Goal: Task Accomplishment & Management: Complete application form

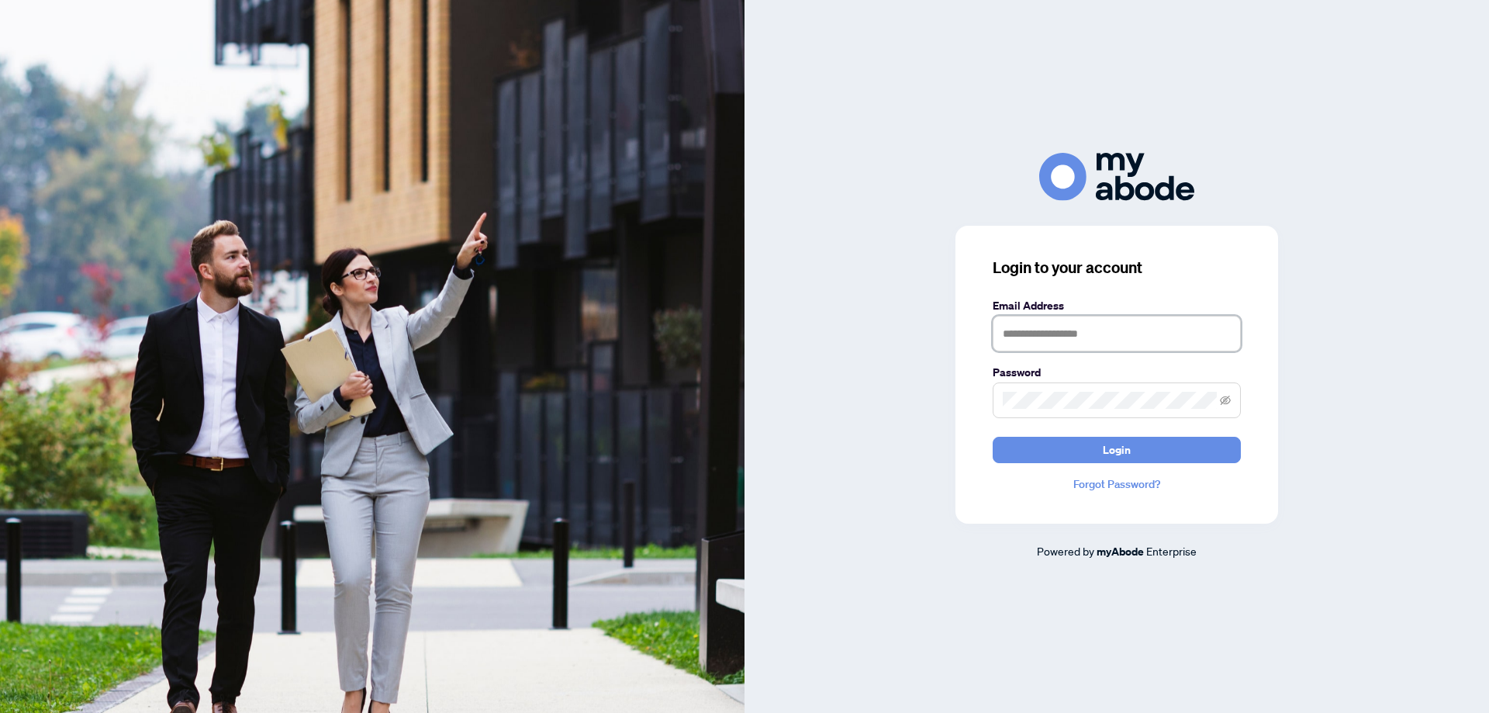
click at [992, 339] on input "text" at bounding box center [1117, 334] width 248 height 36
click at [992, 334] on input "**********" at bounding box center [1117, 334] width 248 height 36
type input "**********"
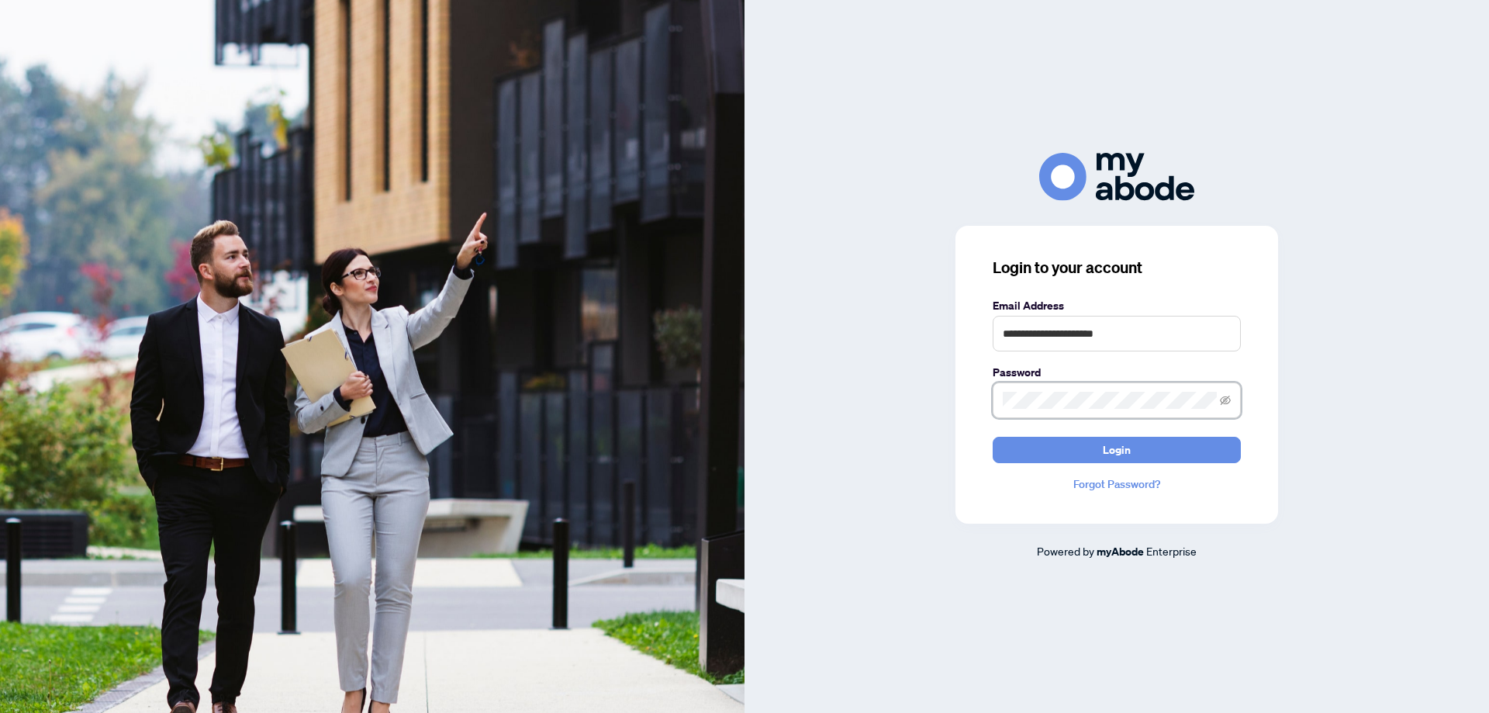
click at [992, 433] on button "Login" at bounding box center [1117, 450] width 248 height 26
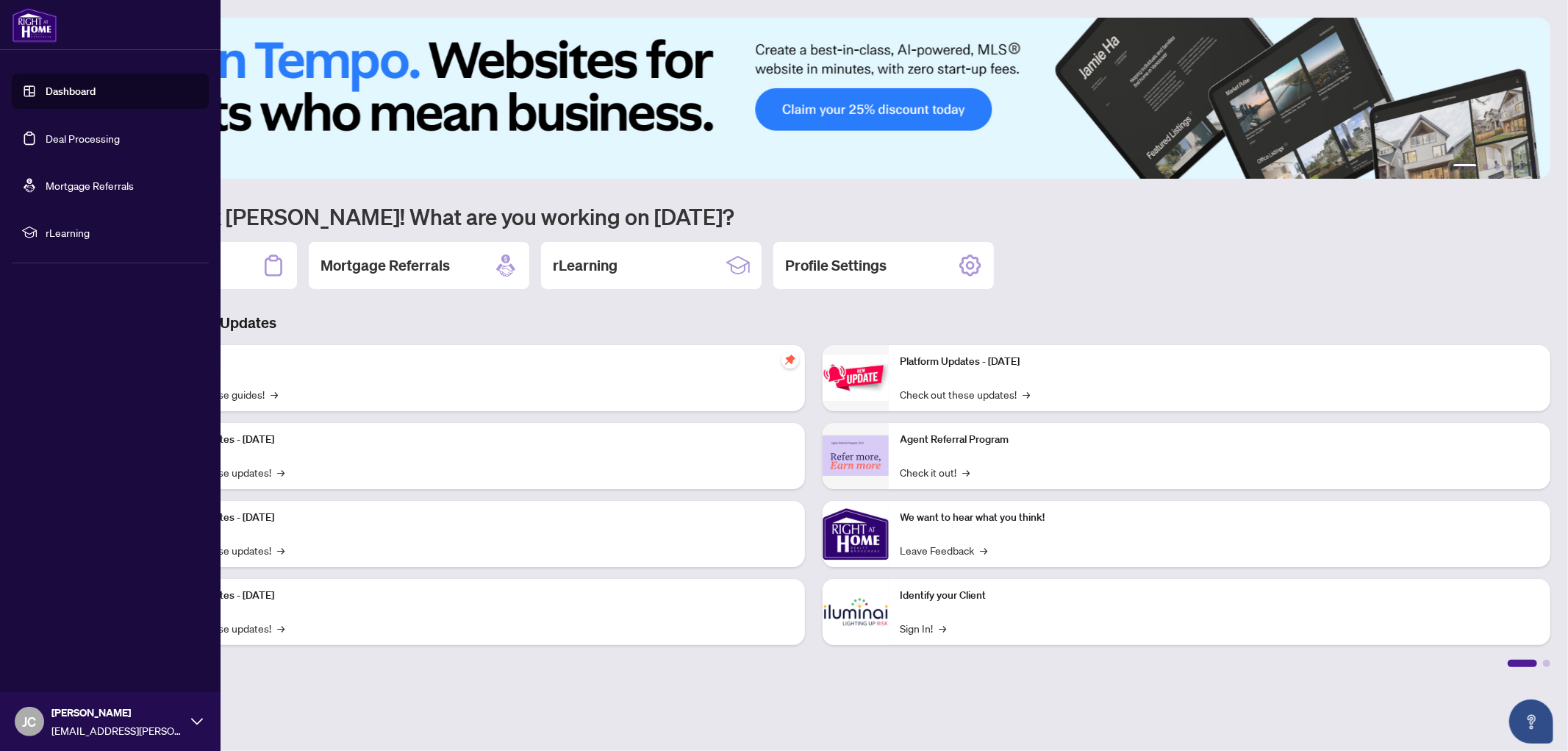
click at [46, 84] on link "Dashboard" at bounding box center [70, 91] width 50 height 13
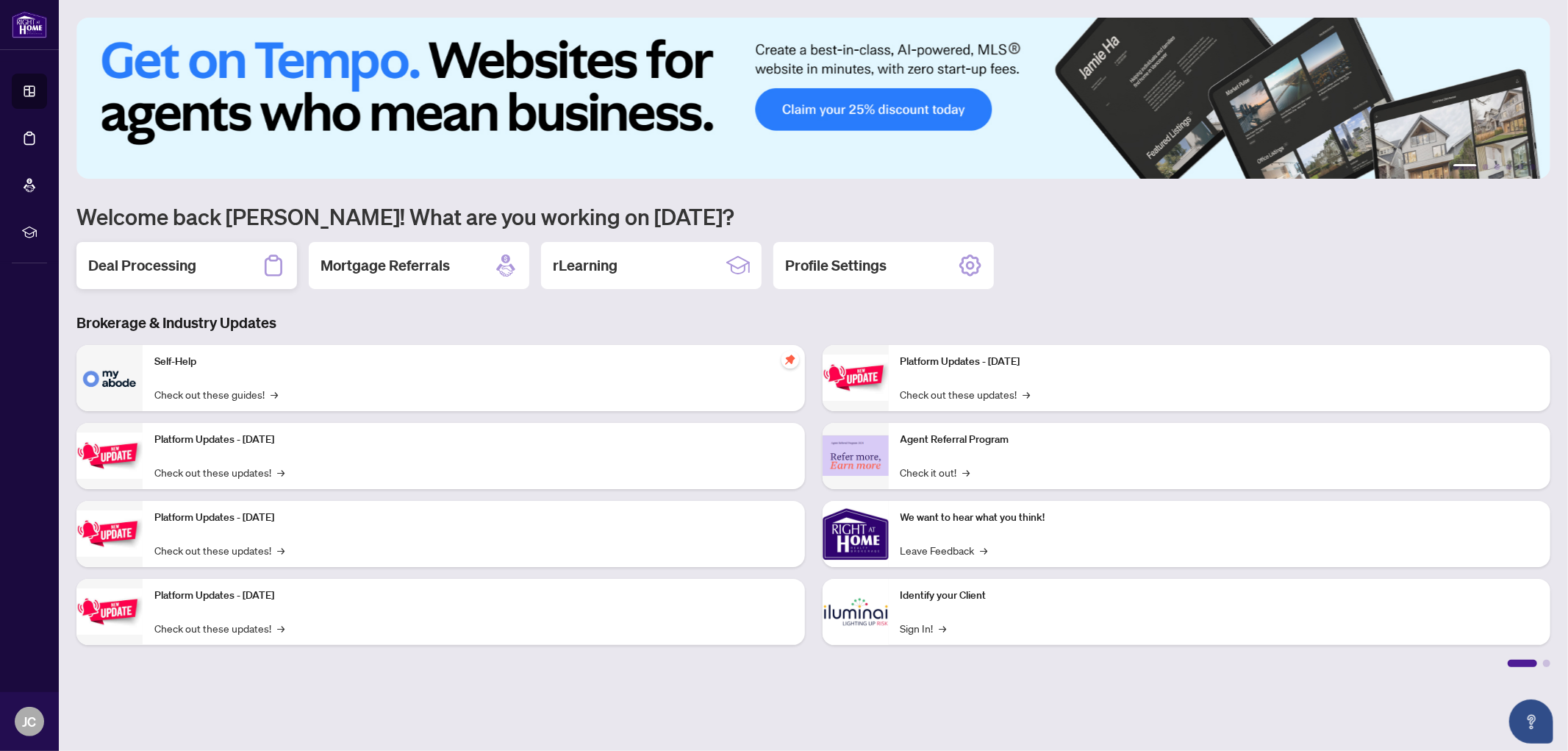
click at [123, 255] on h2 "Deal Processing" at bounding box center [142, 266] width 108 height 21
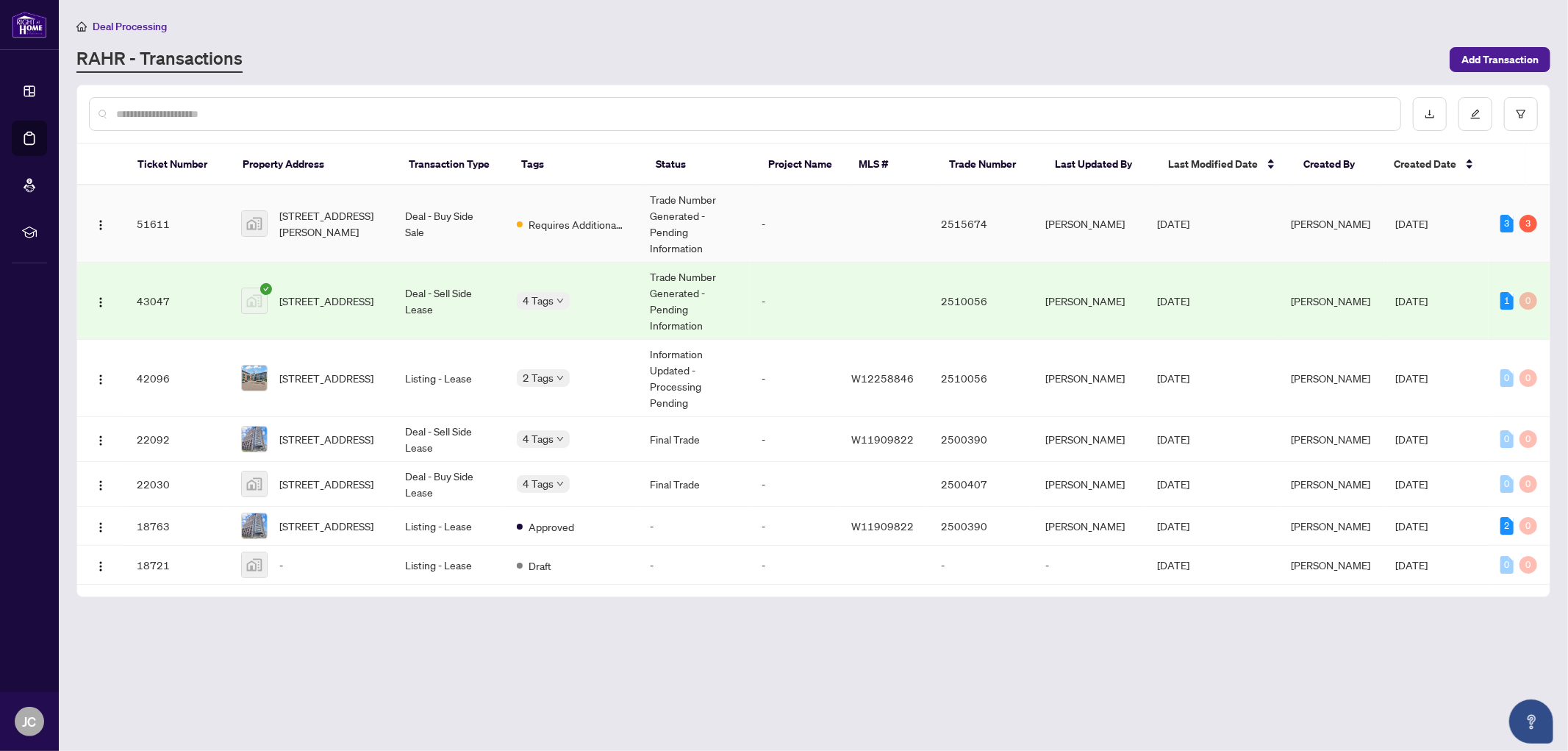
click at [577, 236] on td "Requires Additional Docs" at bounding box center [572, 223] width 133 height 77
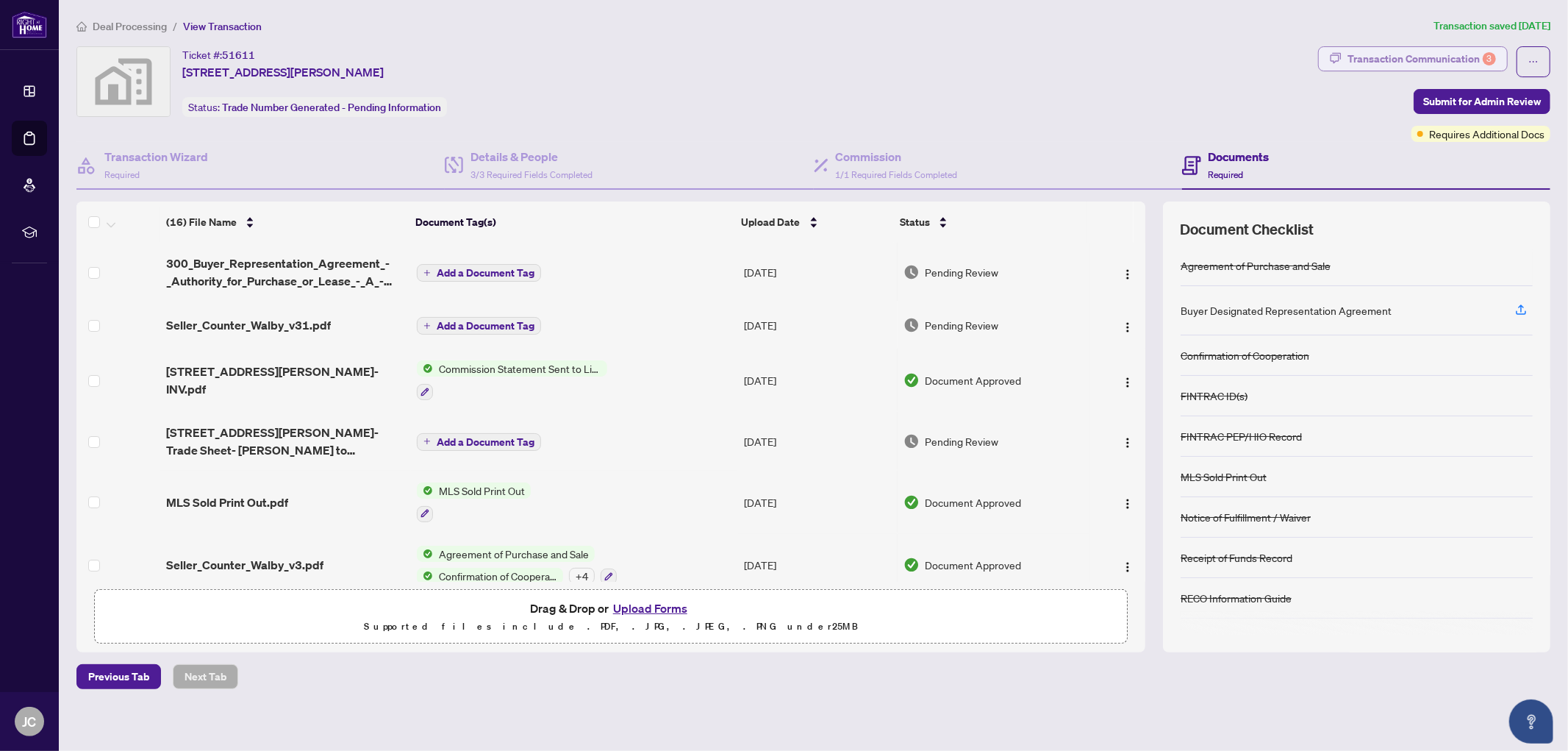
click at [1430, 59] on div "Transaction Communication 3" at bounding box center [1421, 59] width 149 height 24
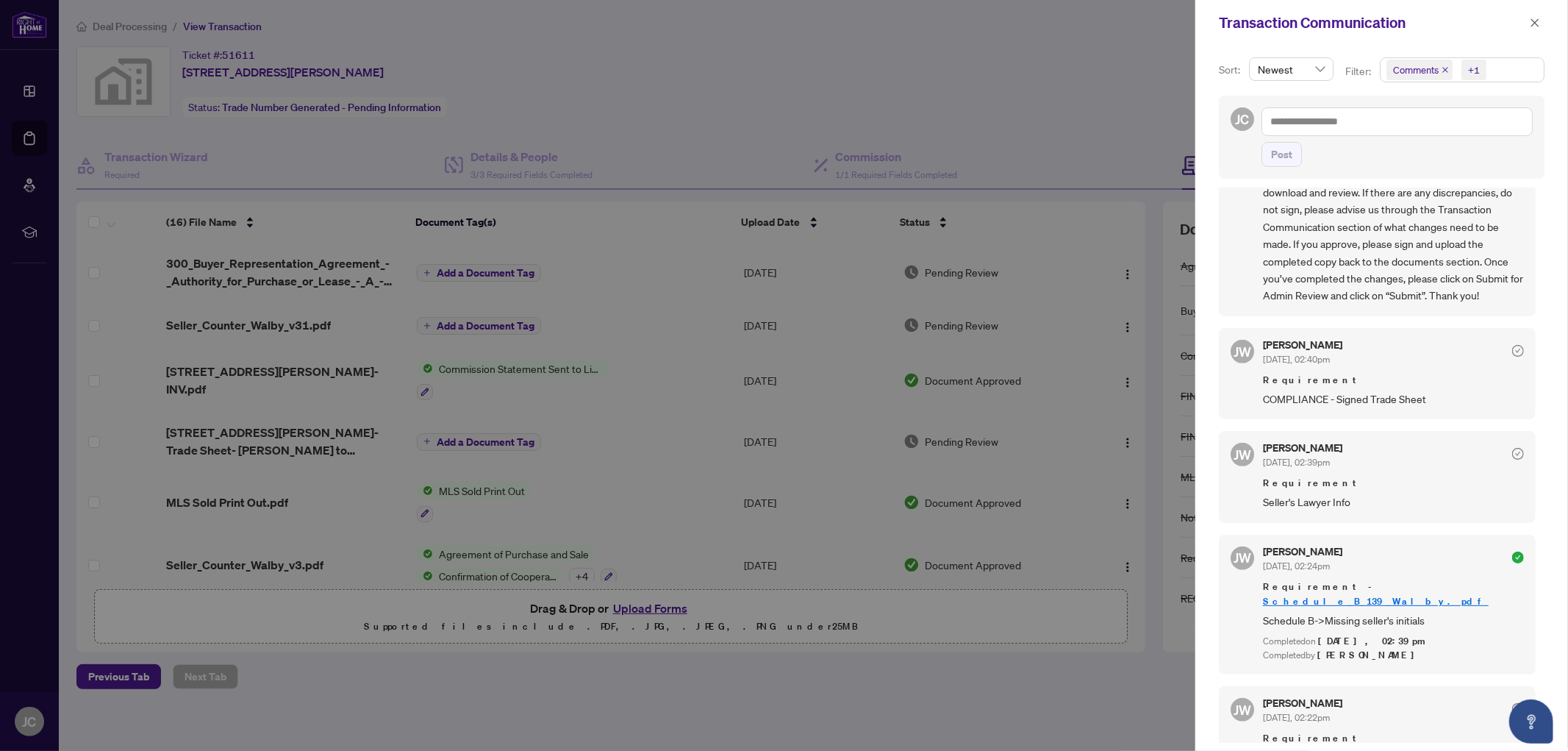
scroll to position [632, 0]
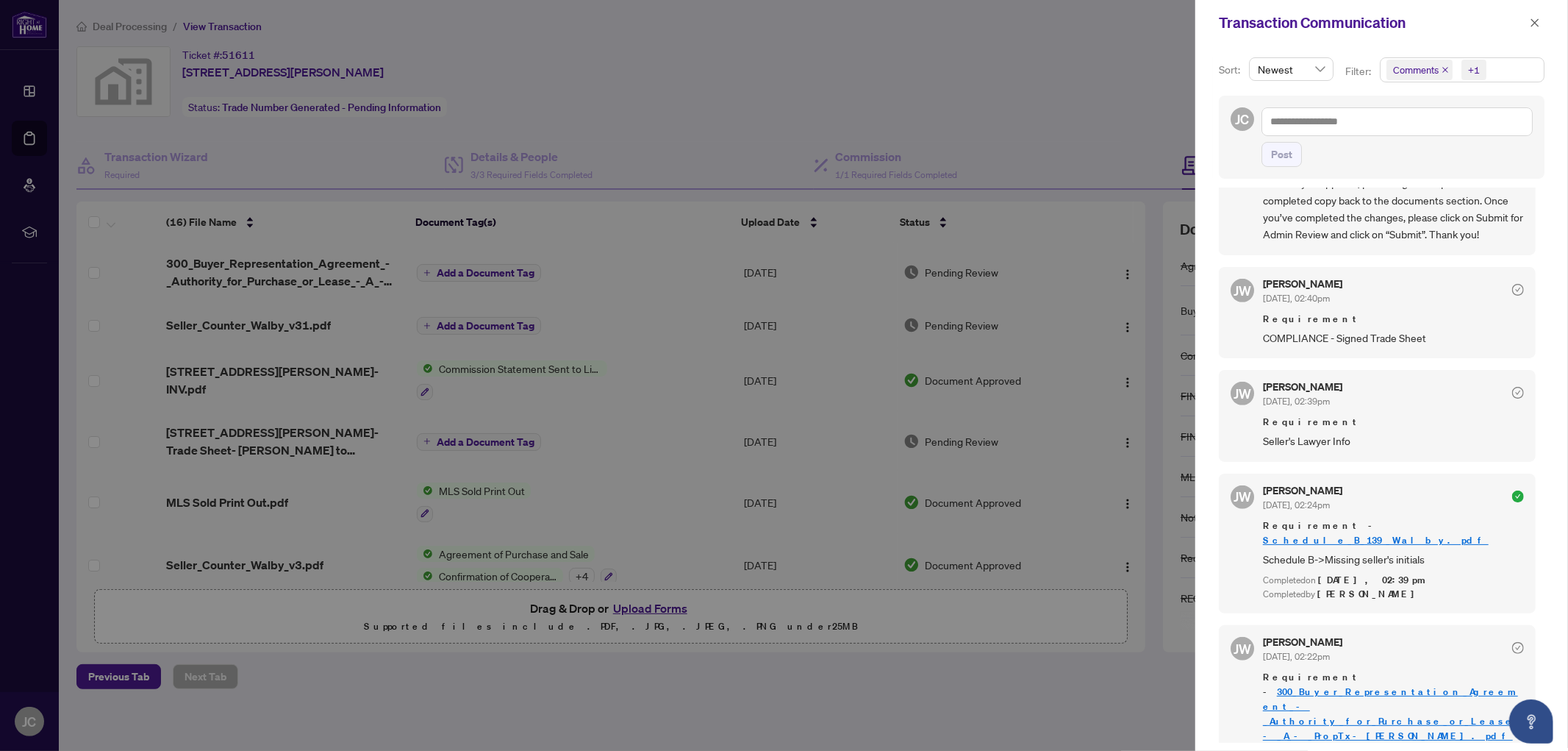
click at [1053, 116] on div at bounding box center [784, 376] width 1568 height 751
click at [1531, 18] on icon "close" at bounding box center [1535, 23] width 10 height 10
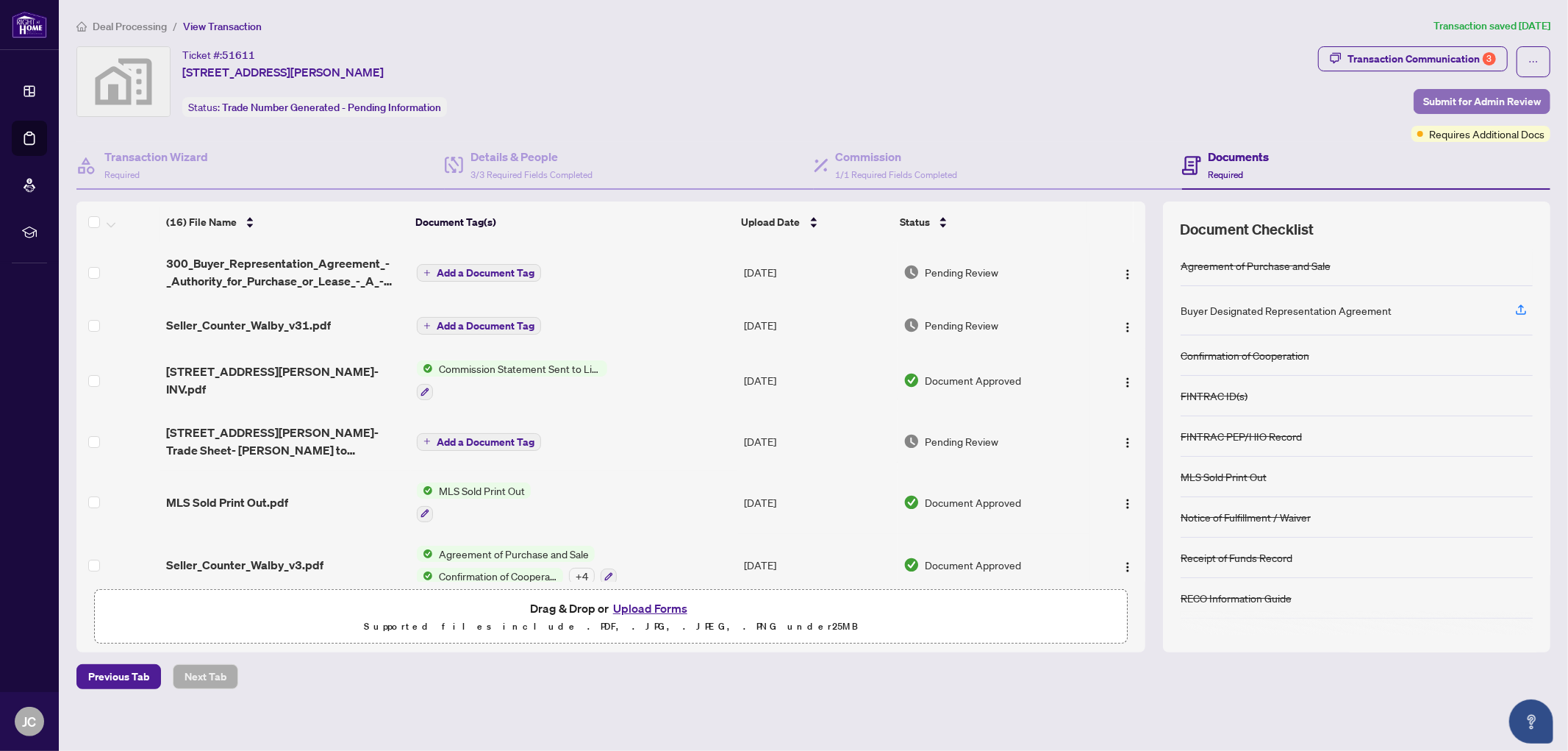
click at [1430, 101] on span "Submit for Admin Review" at bounding box center [1482, 101] width 118 height 24
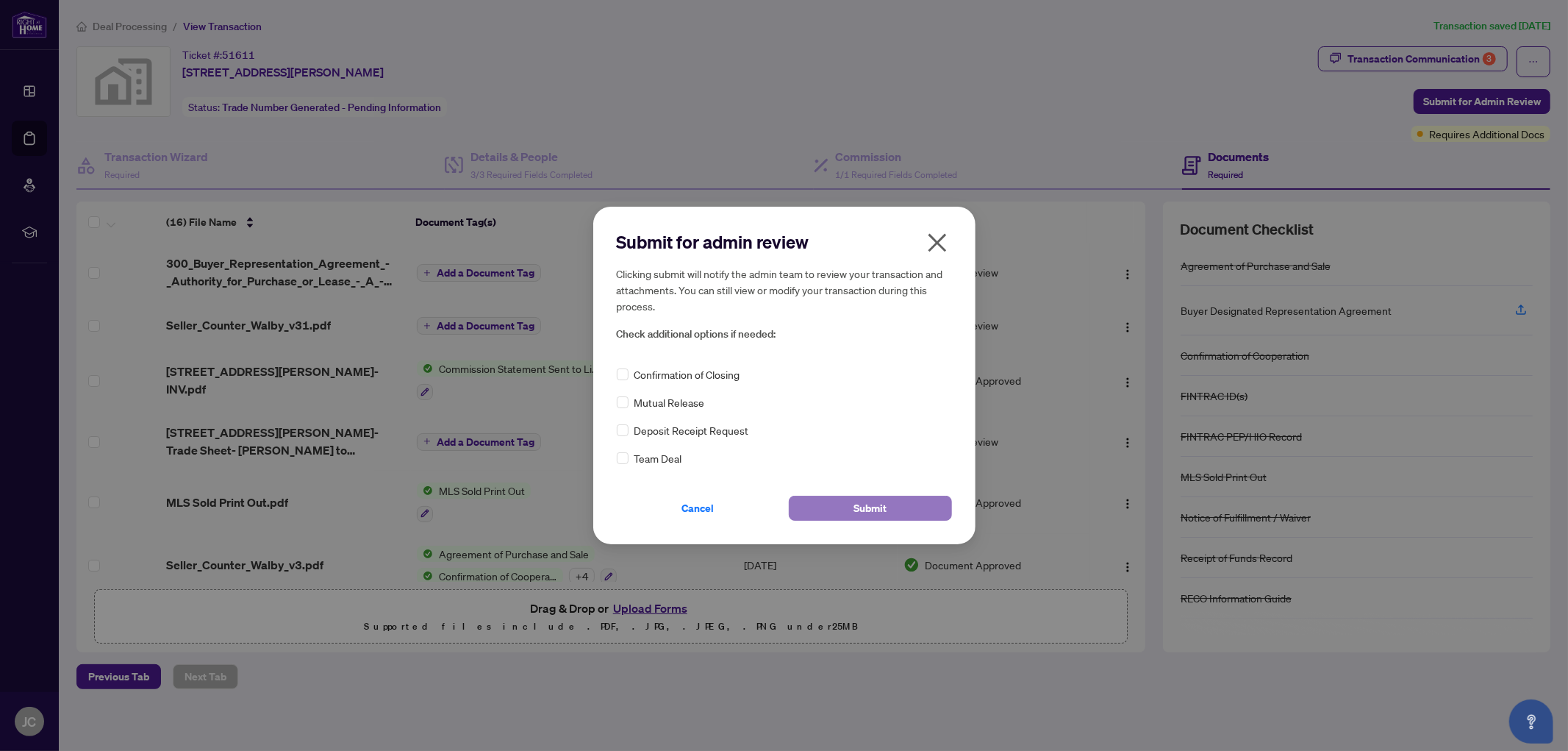
click at [833, 507] on button "Submit" at bounding box center [870, 508] width 163 height 25
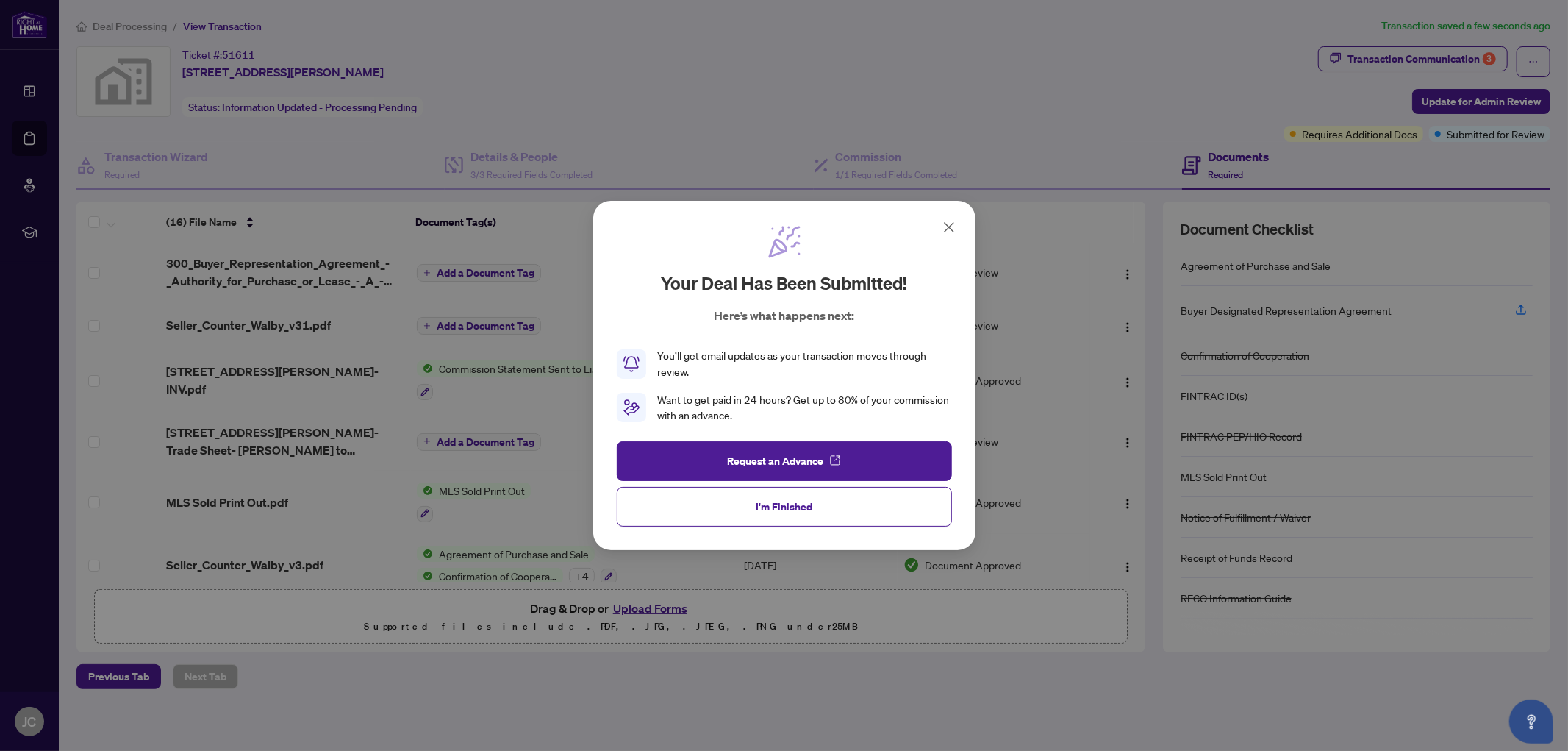
click at [955, 211] on div "Your deal has been submitted! Here’s what happens next: You’ll get email update…" at bounding box center [784, 376] width 382 height 350
click at [946, 226] on icon at bounding box center [949, 227] width 18 height 18
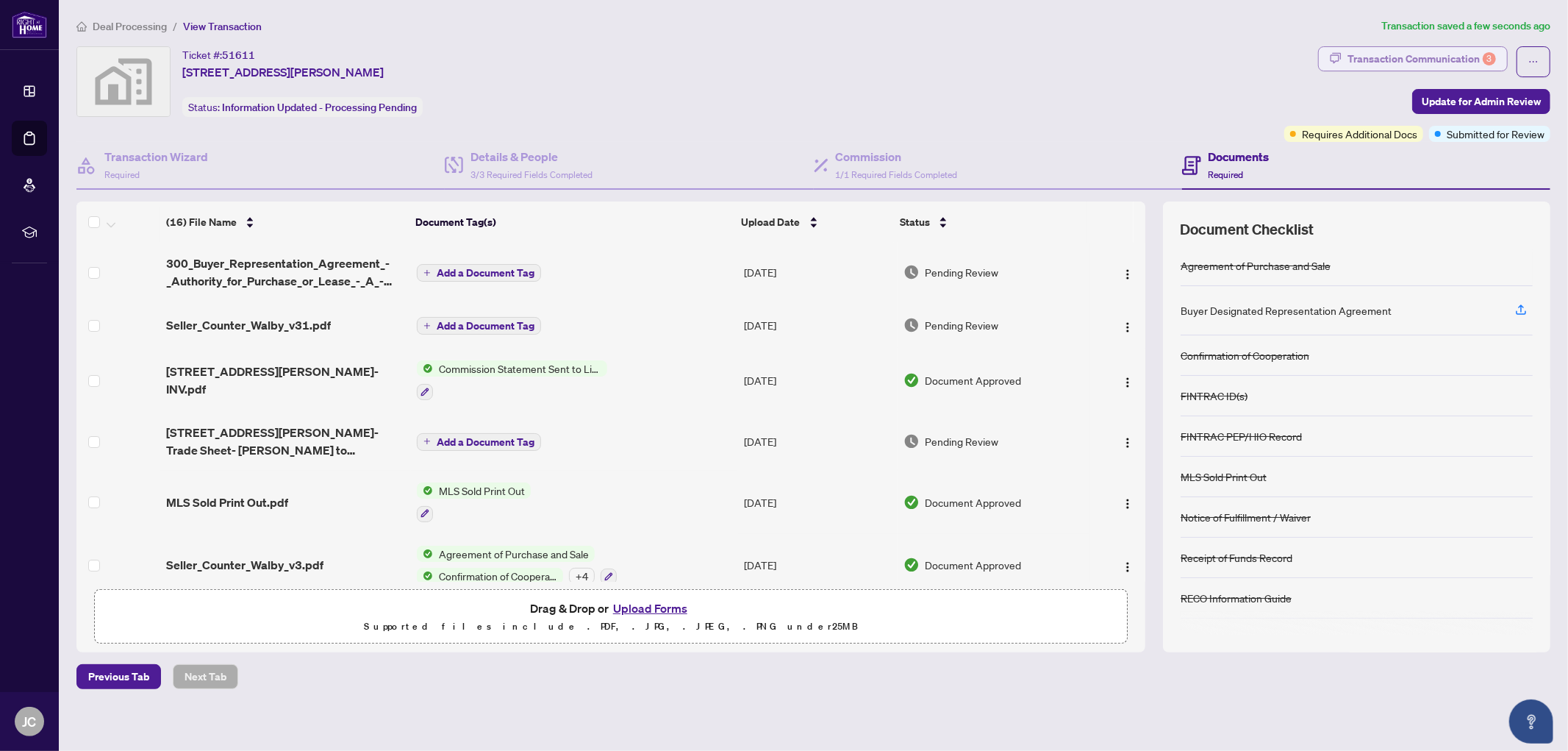
click at [1491, 52] on div "3" at bounding box center [1489, 59] width 13 height 13
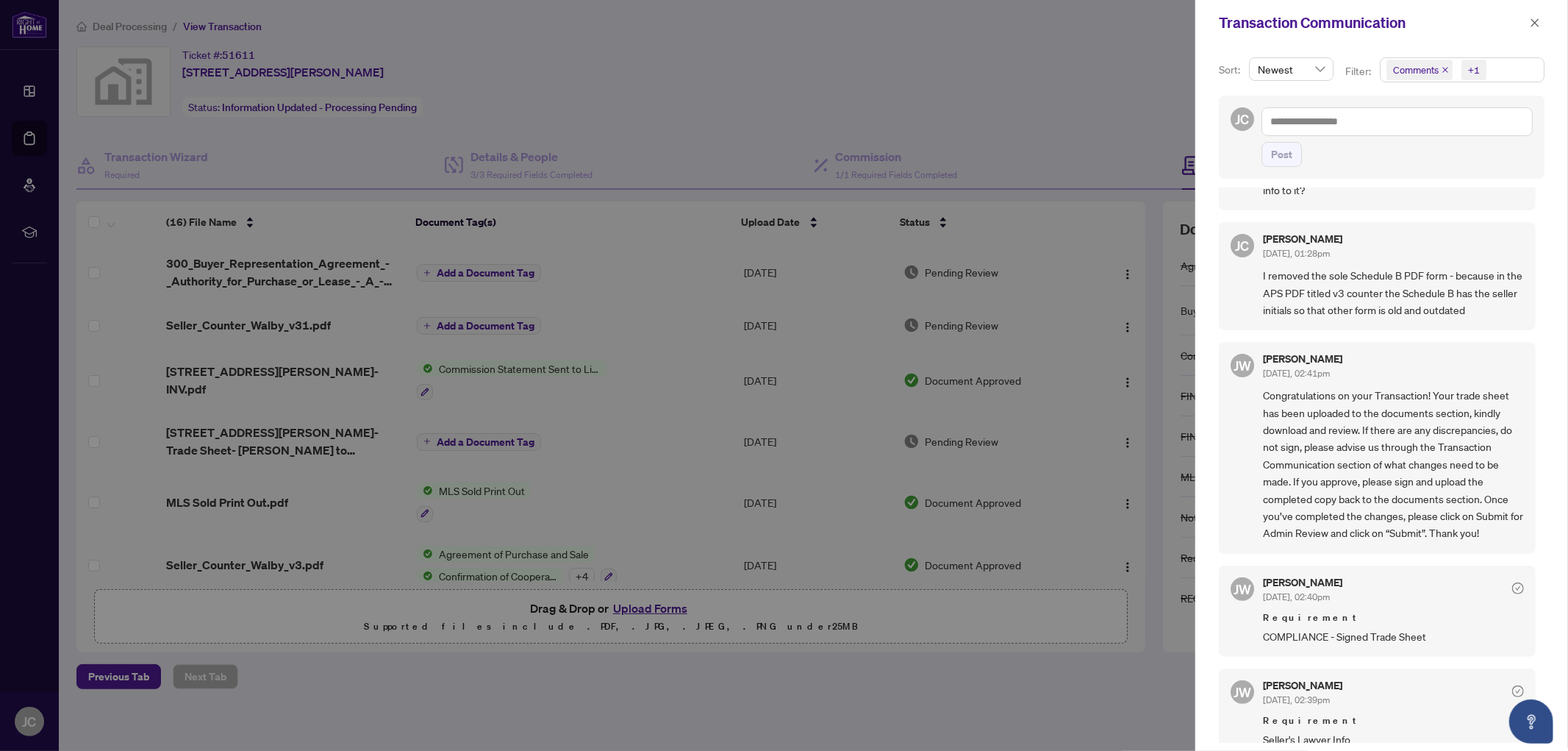
scroll to position [408, 0]
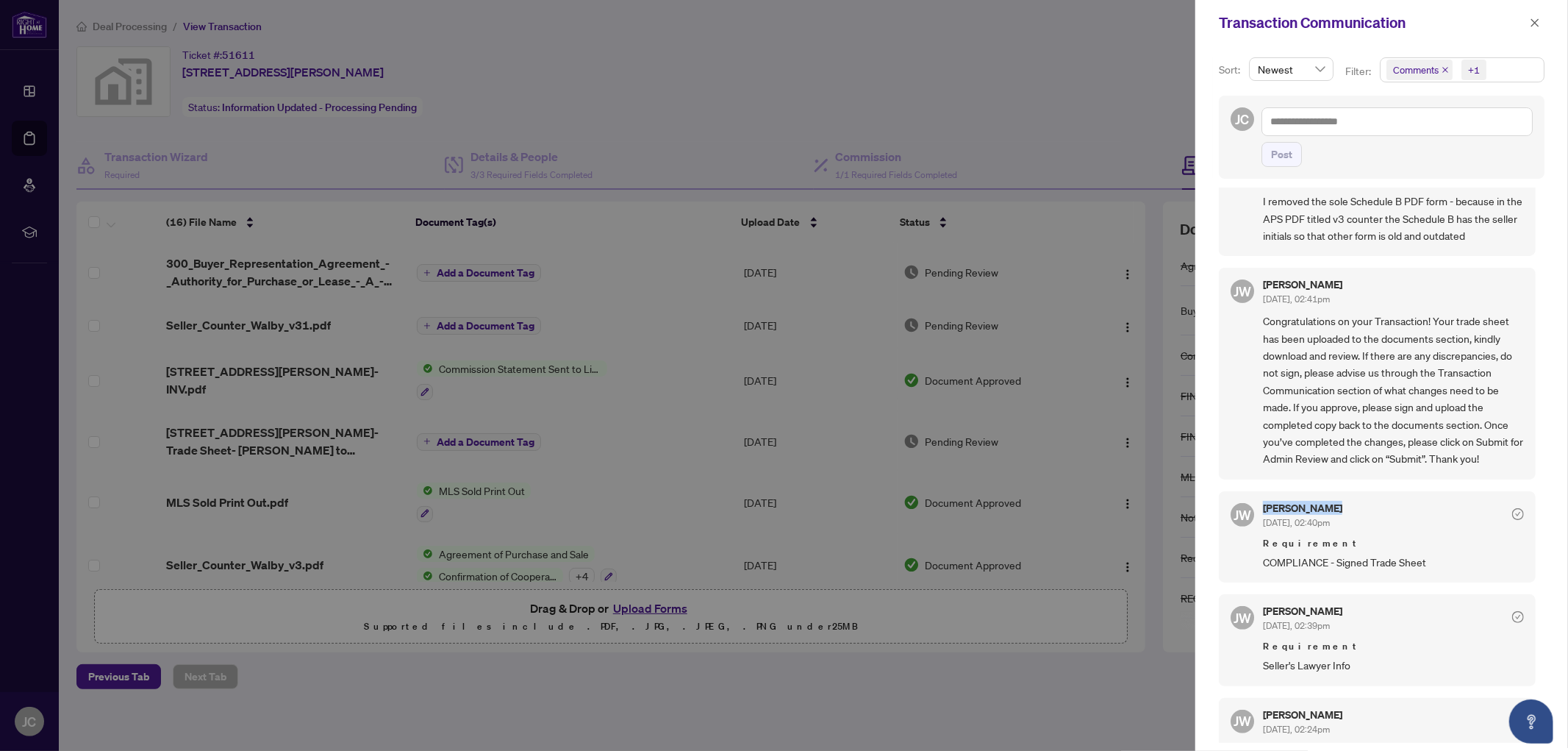
drag, startPoint x: 1342, startPoint y: 502, endPoint x: 1265, endPoint y: 504, distance: 77.0
click at [1265, 504] on h5 "Jocelyne Wong" at bounding box center [1303, 507] width 80 height 10
copy h5 "Jocelyne Wong"
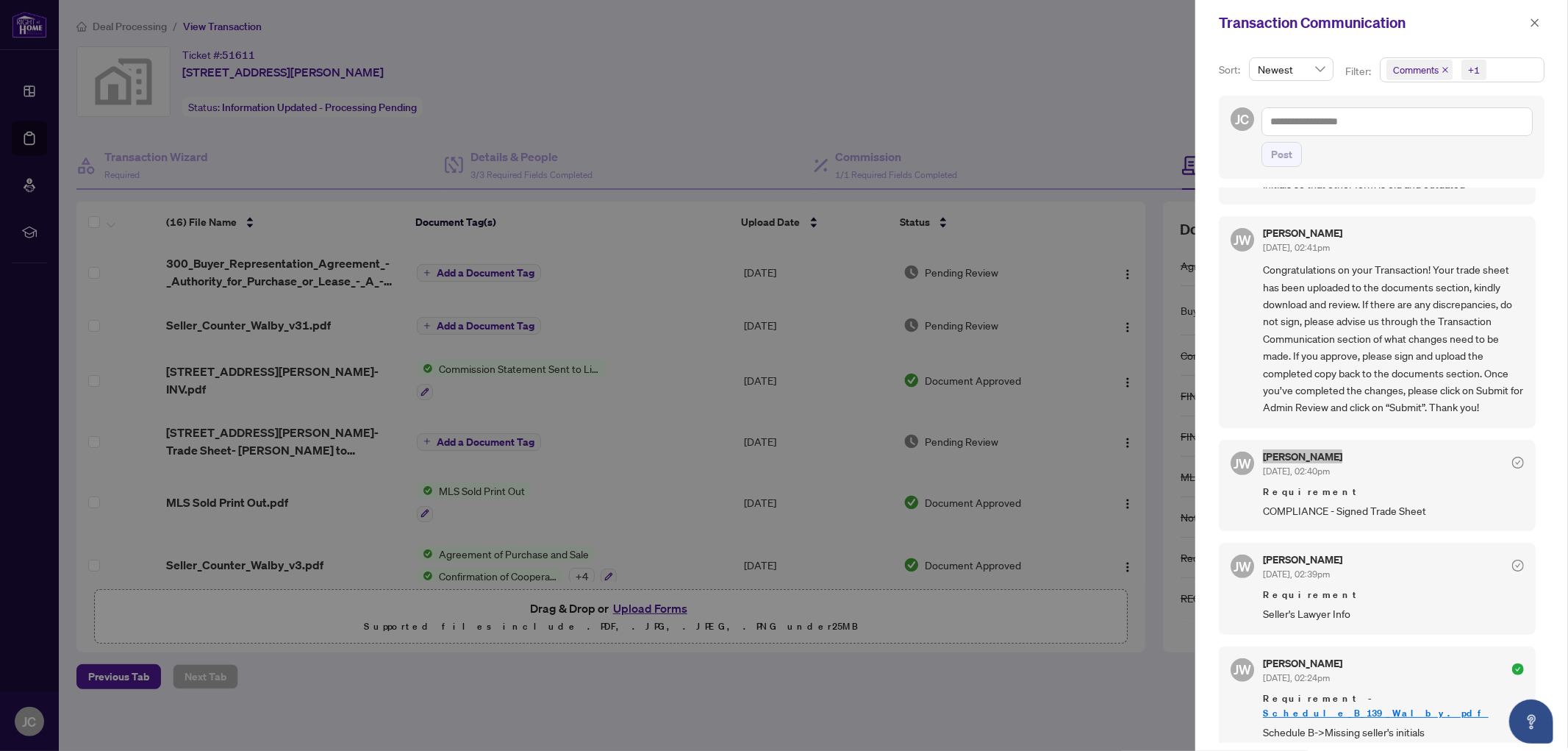
scroll to position [460, 0]
click at [1540, 23] on icon "close" at bounding box center [1535, 23] width 10 height 10
